Goal: Transaction & Acquisition: Download file/media

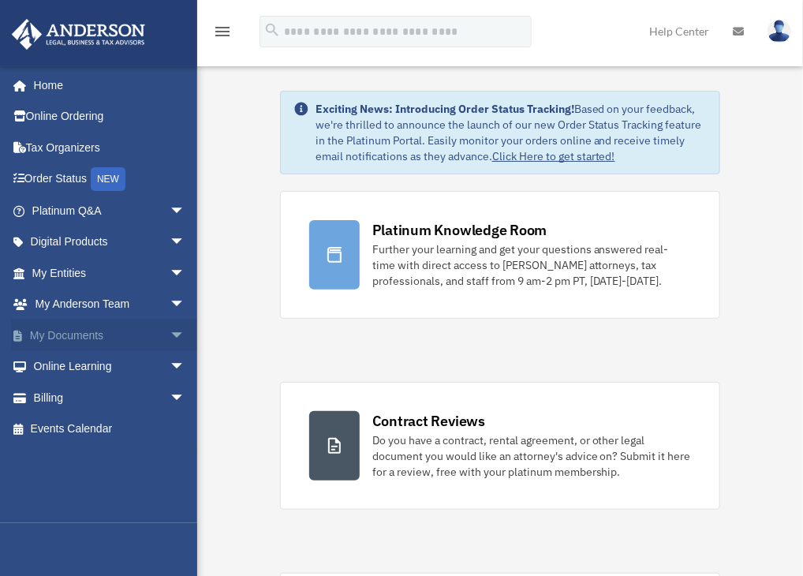
click at [74, 330] on link "My Documents arrow_drop_down" at bounding box center [110, 335] width 198 height 32
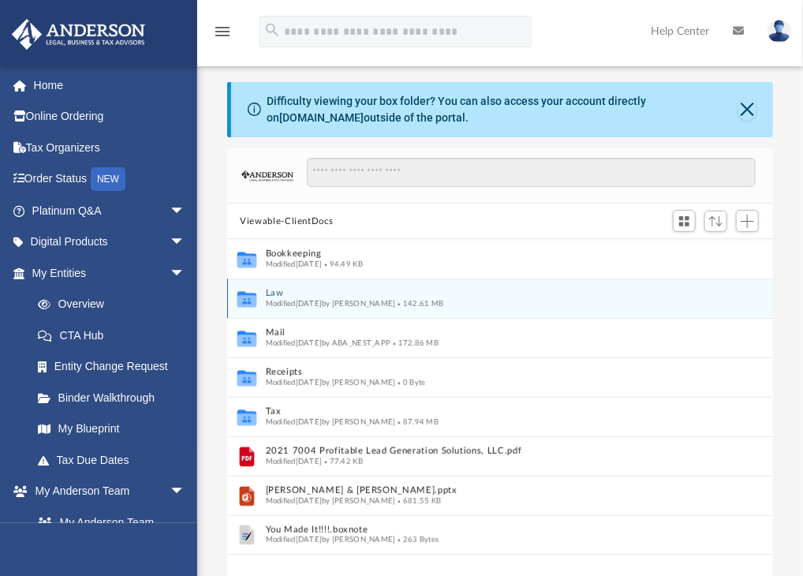
scroll to position [346, 533]
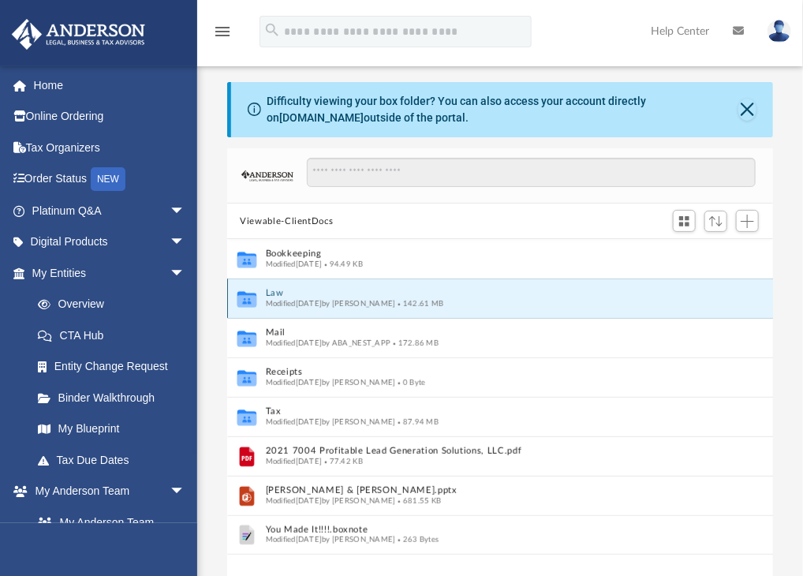
click at [274, 293] on button "Law" at bounding box center [490, 294] width 448 height 10
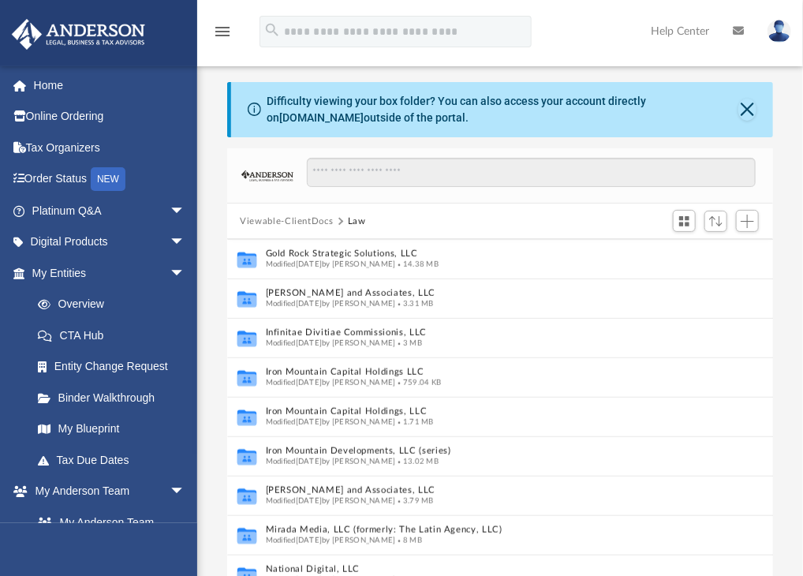
scroll to position [400, 0]
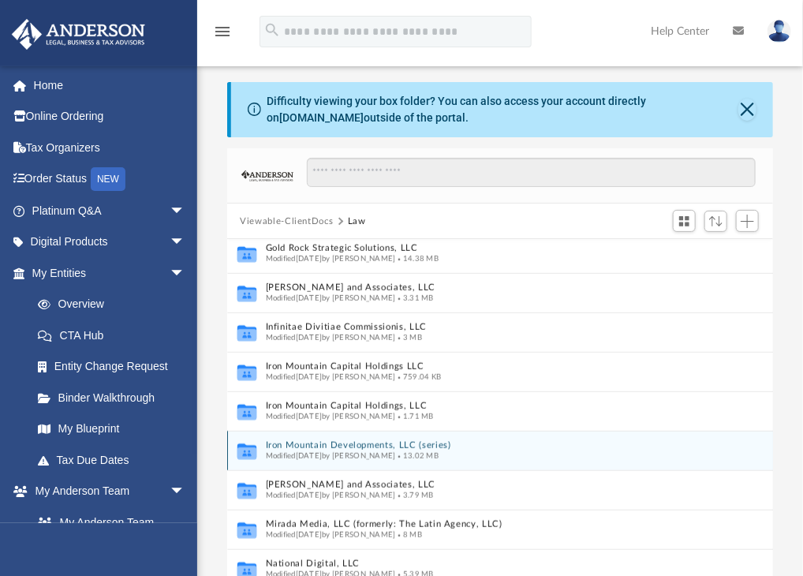
click at [325, 451] on div "Modified Fri May 9 2025 by Jamie Bucao 13.02 MB" at bounding box center [484, 456] width 436 height 10
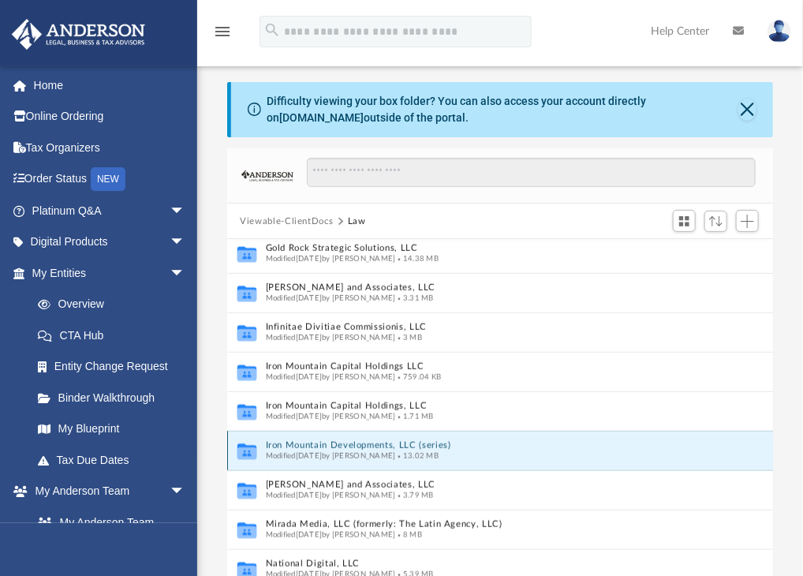
click at [319, 446] on button "Iron Mountain Developments, LLC (series)" at bounding box center [484, 446] width 436 height 10
click at [320, 442] on button "Iron Mountain Developments, LLC (series)" at bounding box center [484, 446] width 436 height 10
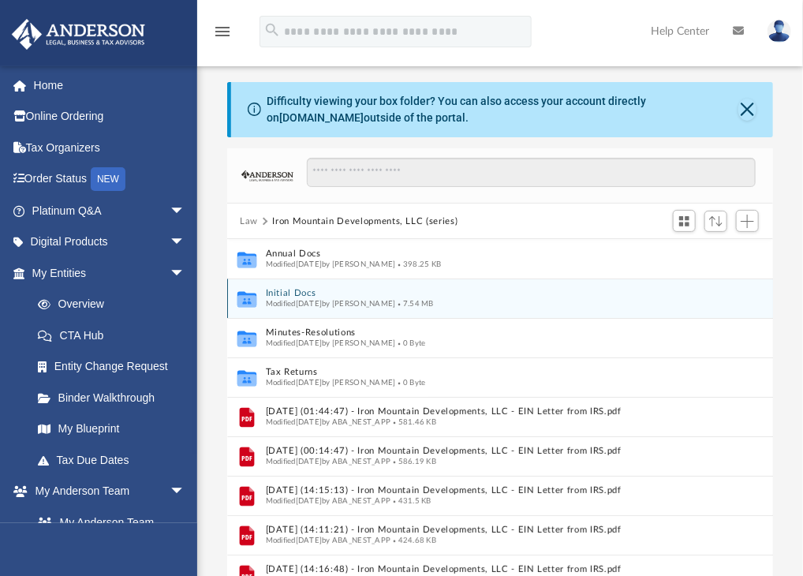
click at [285, 291] on button "Initial Docs" at bounding box center [484, 294] width 436 height 10
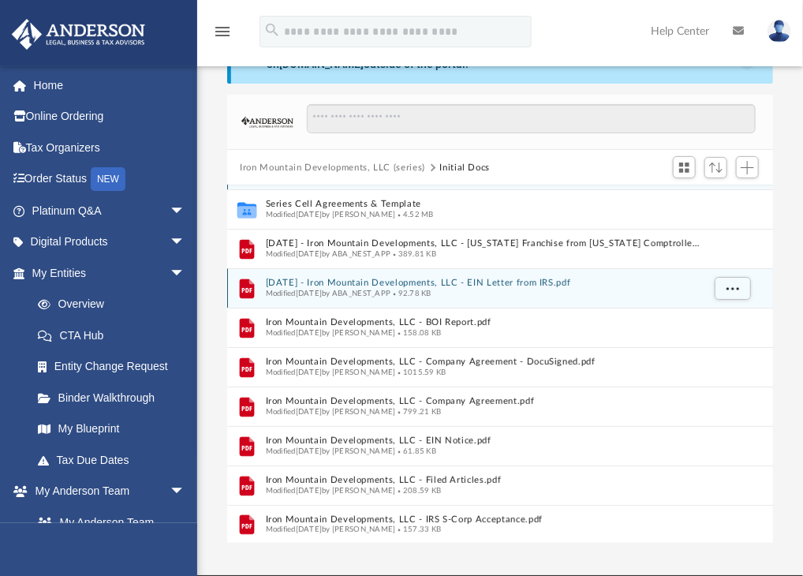
scroll to position [73, 0]
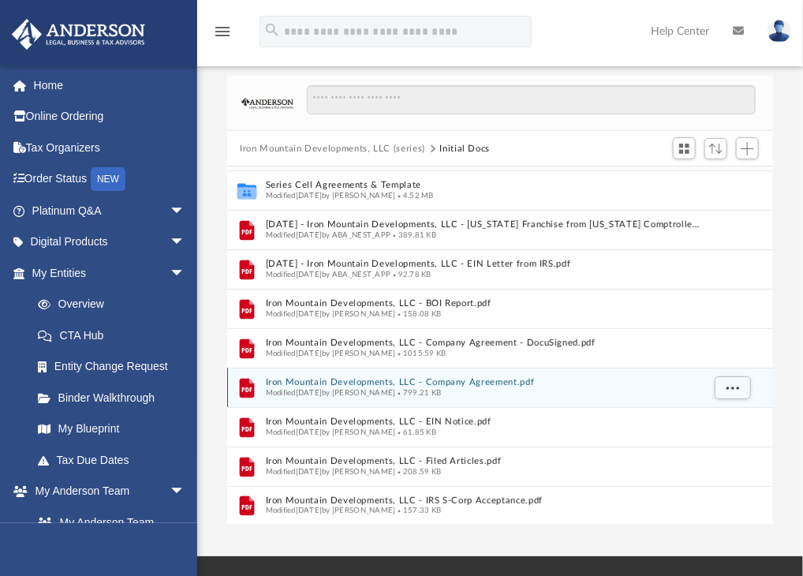
click at [397, 379] on button "Iron Mountain Developments, LLC - Company Agreement.pdf" at bounding box center [484, 383] width 436 height 10
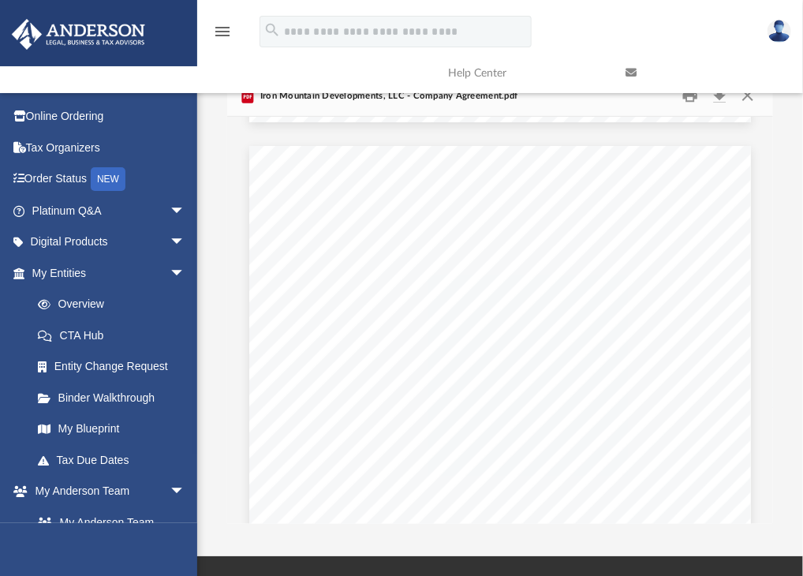
scroll to position [2678, 0]
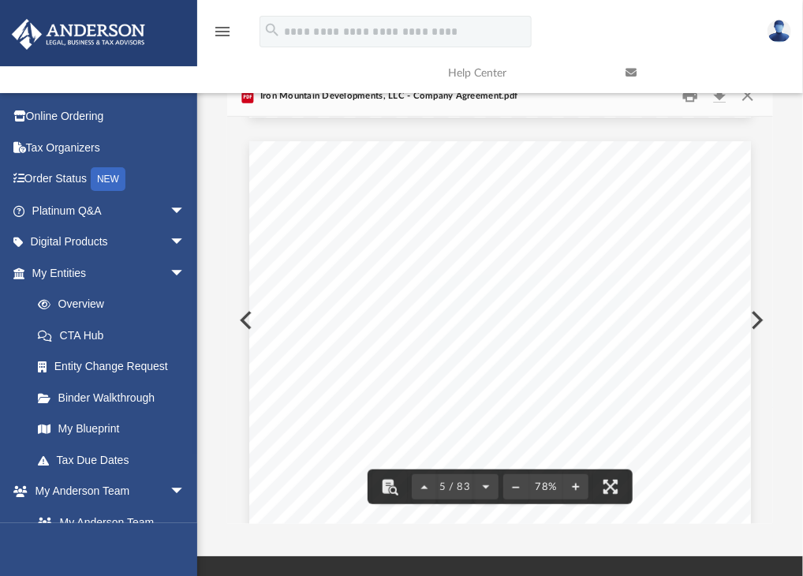
click at [748, 101] on link at bounding box center [702, 73] width 177 height 62
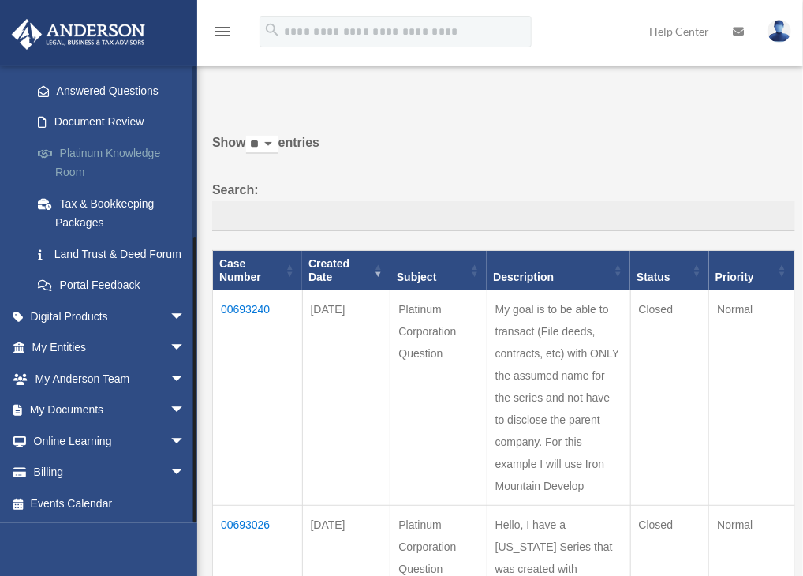
scroll to position [262, 0]
click at [62, 408] on link "My Documents arrow_drop_down" at bounding box center [110, 410] width 198 height 32
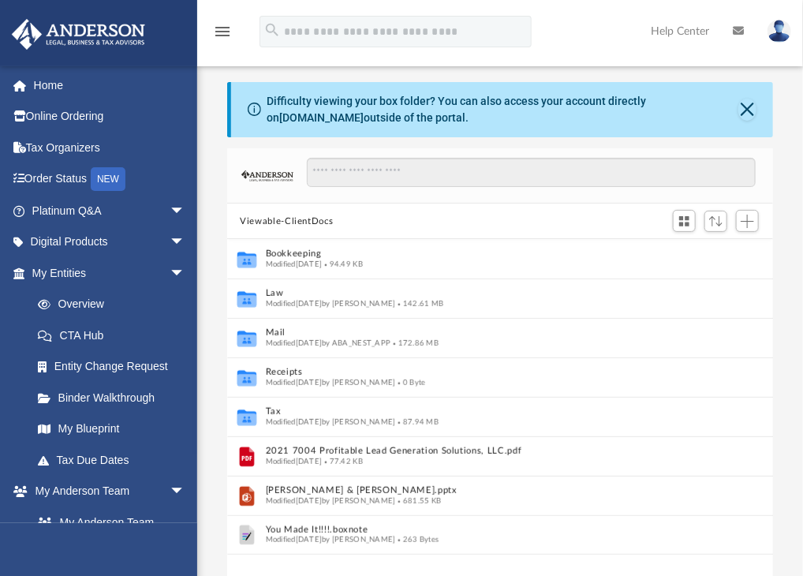
scroll to position [346, 533]
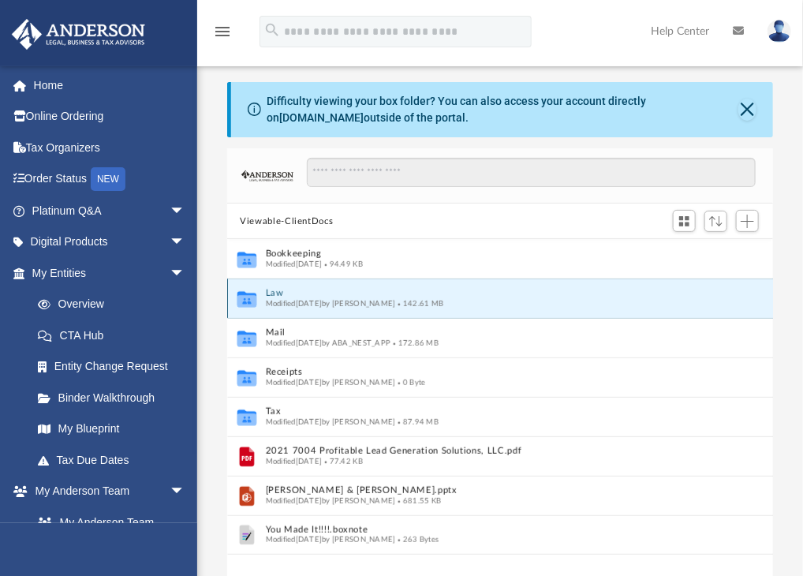
click at [279, 293] on button "Law" at bounding box center [490, 294] width 448 height 10
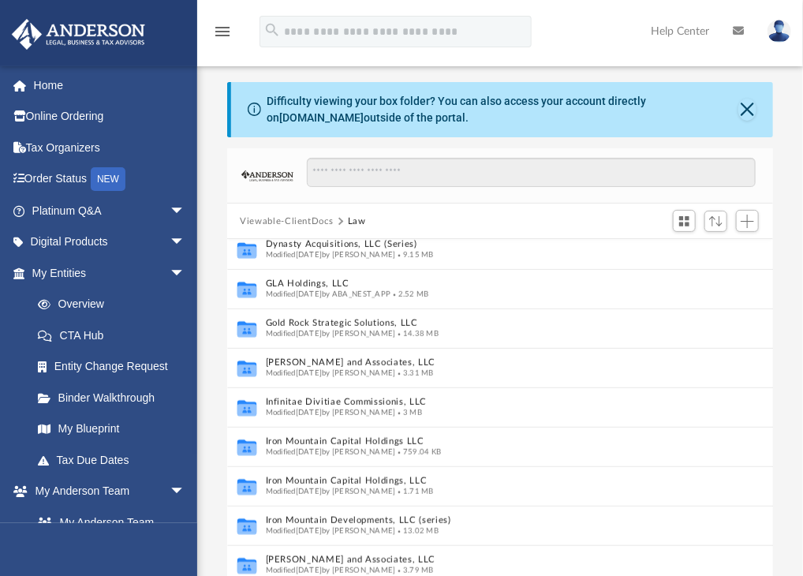
scroll to position [327, 0]
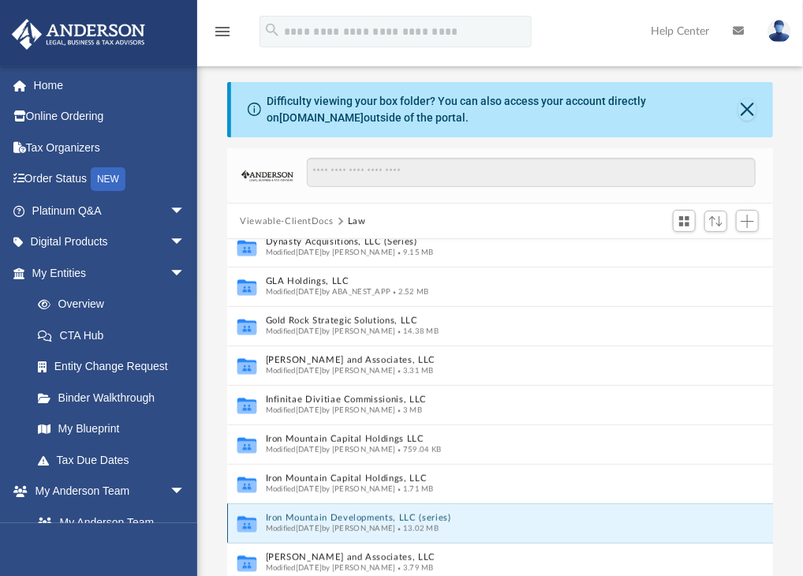
click at [311, 515] on button "Iron Mountain Developments, LLC (series)" at bounding box center [484, 518] width 436 height 10
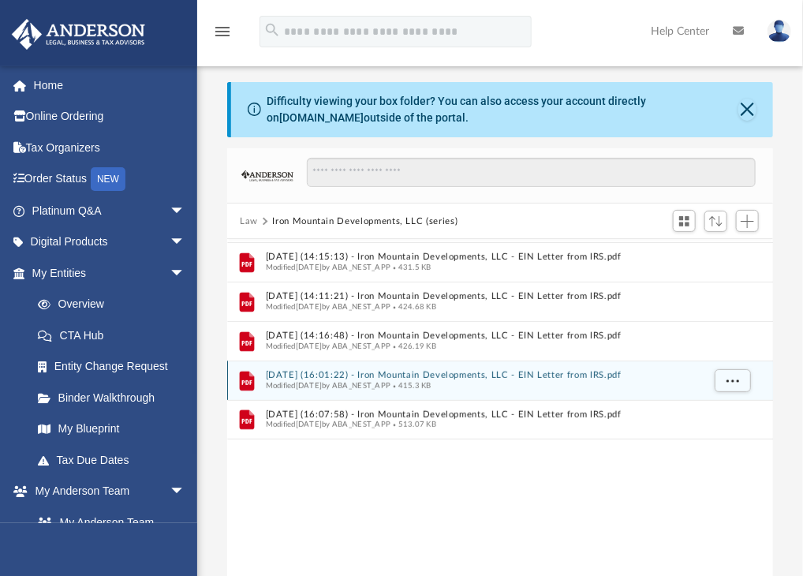
scroll to position [0, 0]
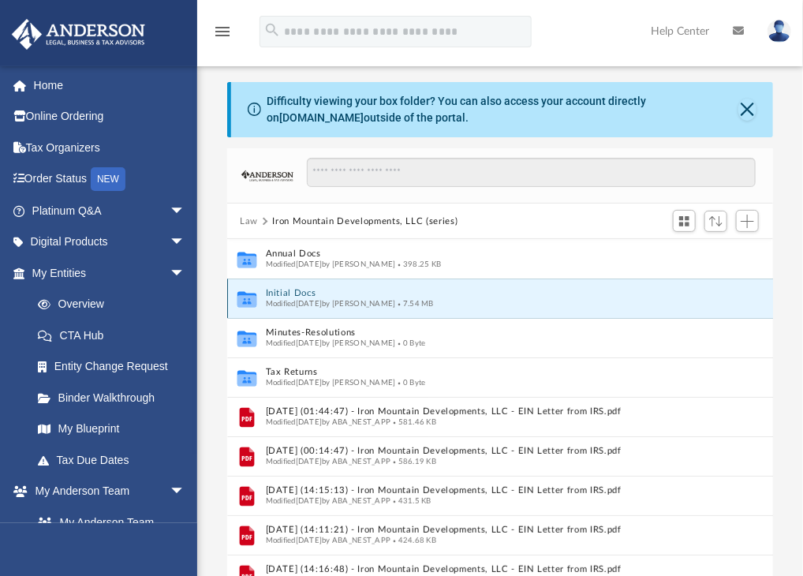
click at [293, 292] on button "Initial Docs" at bounding box center [484, 294] width 436 height 10
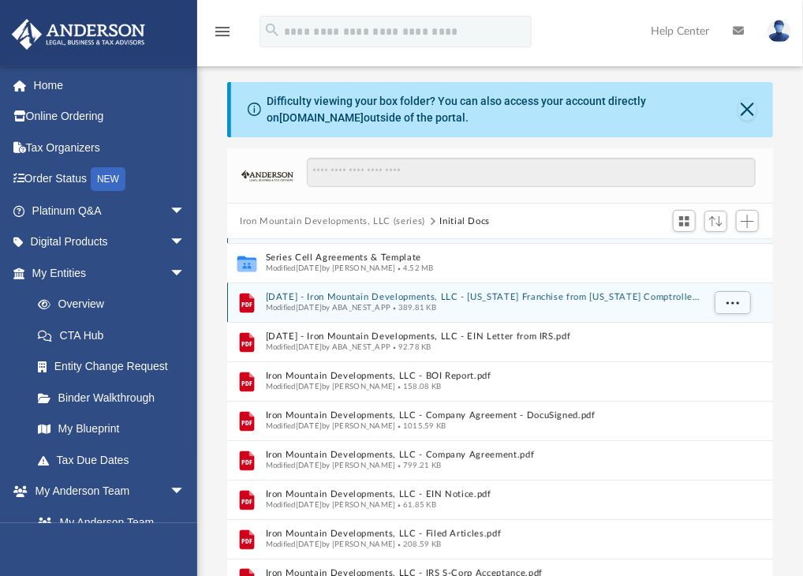
scroll to position [35, 0]
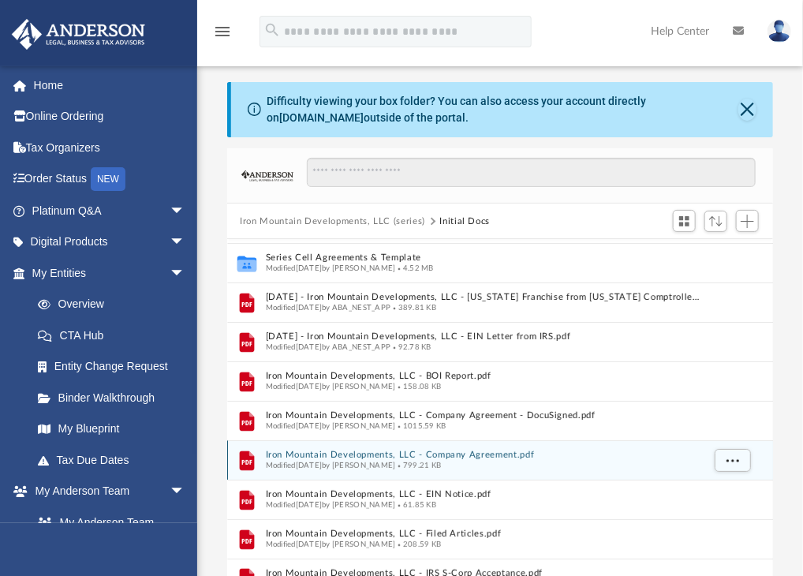
click at [382, 452] on button "Iron Mountain Developments, LLC - Company Agreement.pdf" at bounding box center [484, 455] width 436 height 10
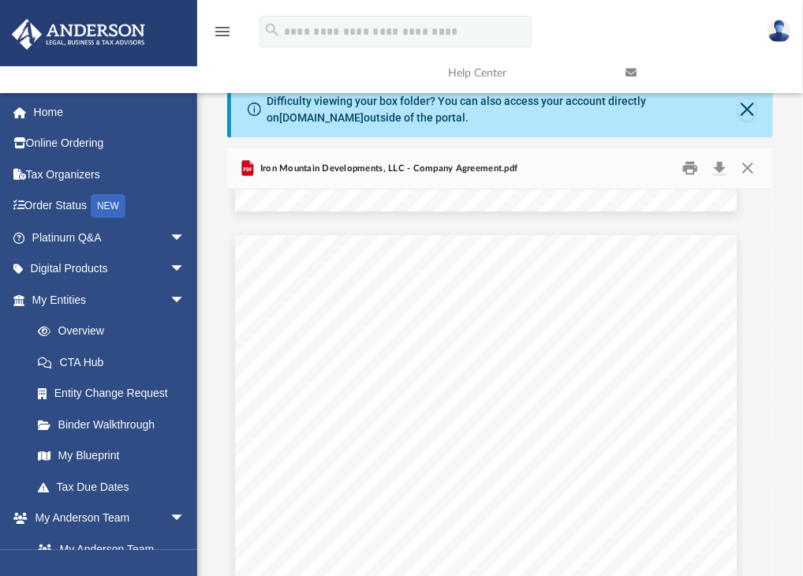
scroll to position [4005, 14]
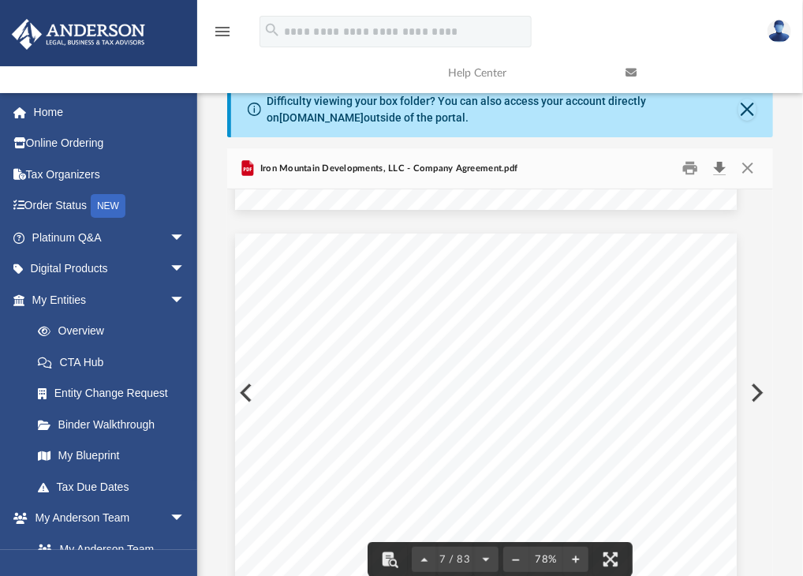
click at [717, 165] on button "Download" at bounding box center [720, 168] width 28 height 24
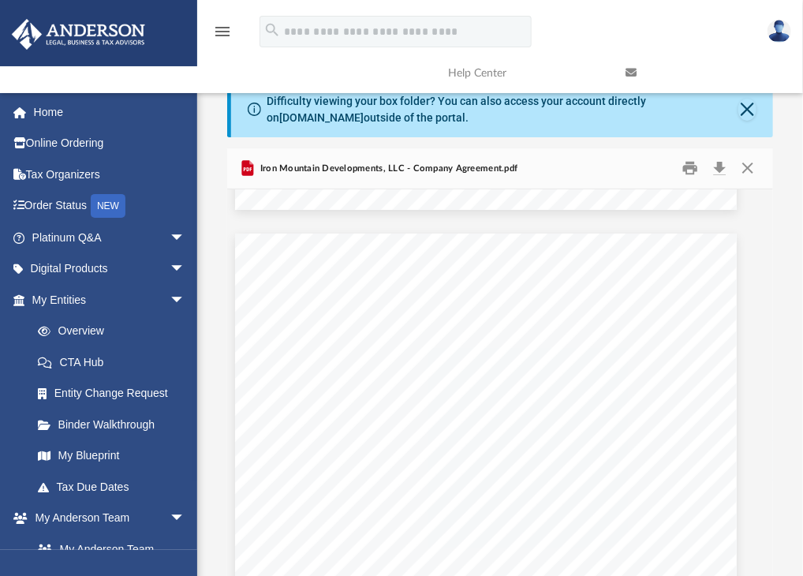
click at [795, 160] on div "Difficulty viewing your box folder? You can also access your account directly o…" at bounding box center [500, 339] width 606 height 515
click at [749, 166] on button "Close" at bounding box center [747, 168] width 28 height 24
